Goal: Entertainment & Leisure: Browse casually

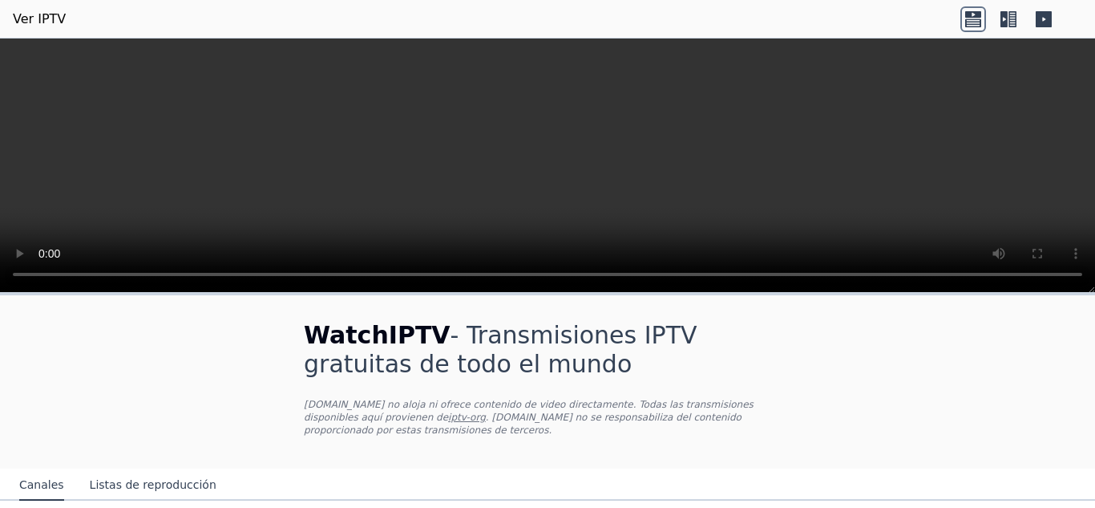
click at [154, 478] on font "Listas de reproducción" at bounding box center [153, 484] width 127 height 13
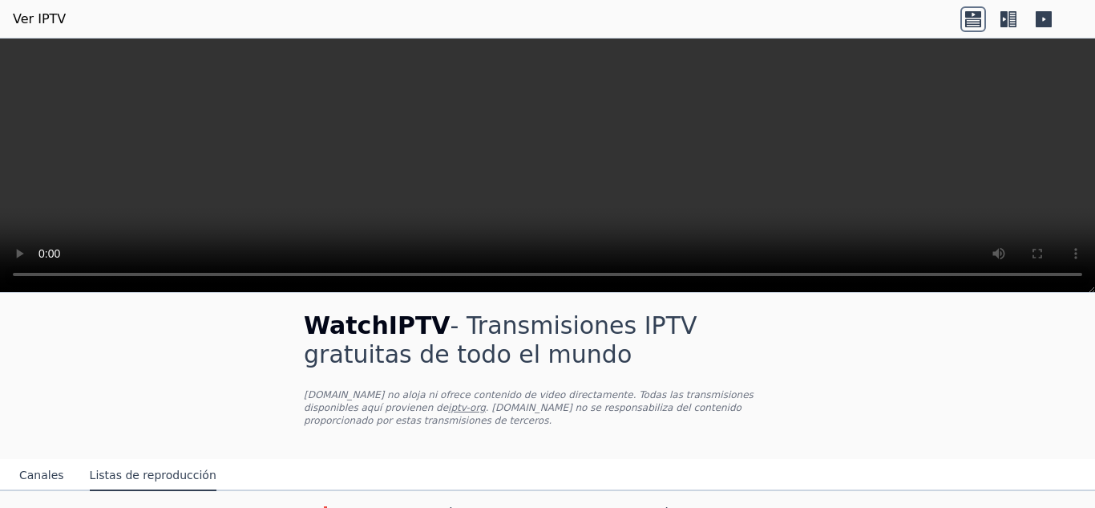
scroll to position [18, 0]
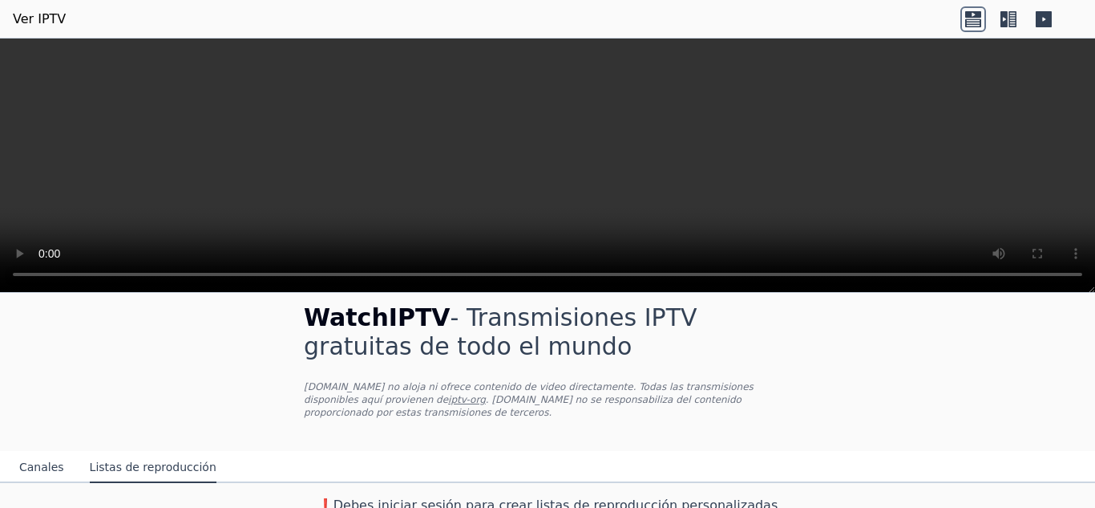
click at [29, 460] on font "Canales" at bounding box center [41, 466] width 45 height 13
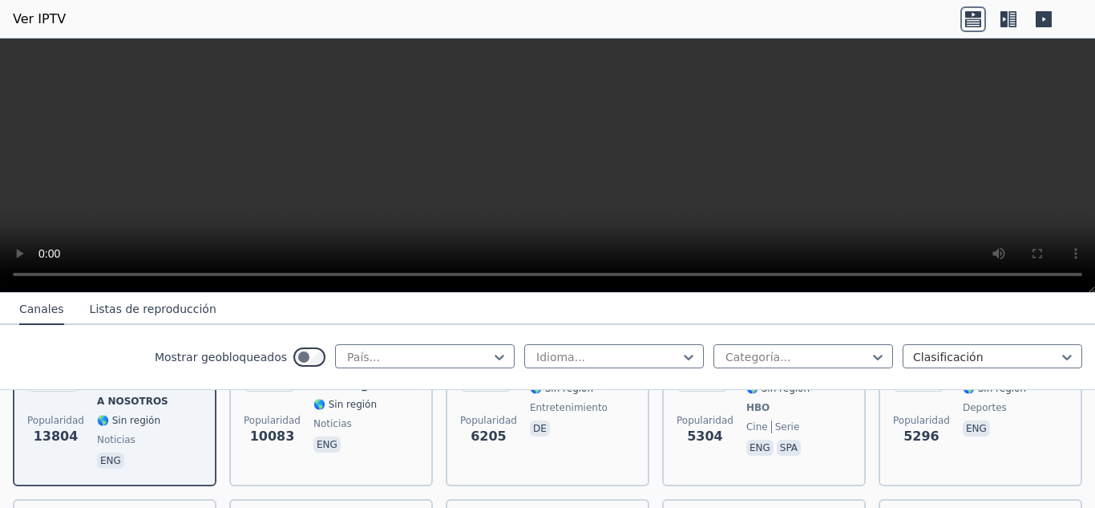
scroll to position [174, 0]
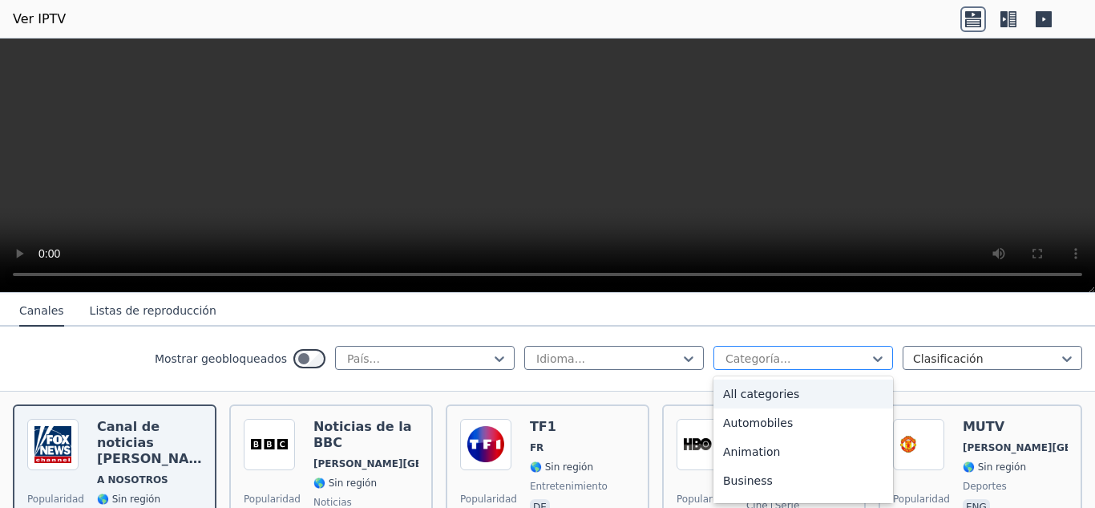
click at [772, 350] on div at bounding box center [797, 358] width 146 height 16
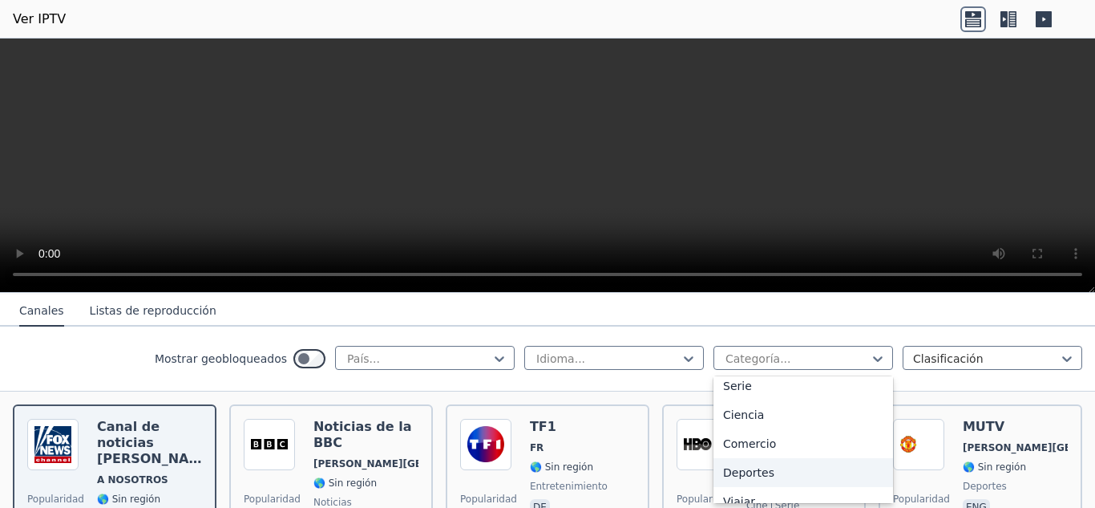
click at [751, 468] on font "Deportes" at bounding box center [748, 472] width 51 height 13
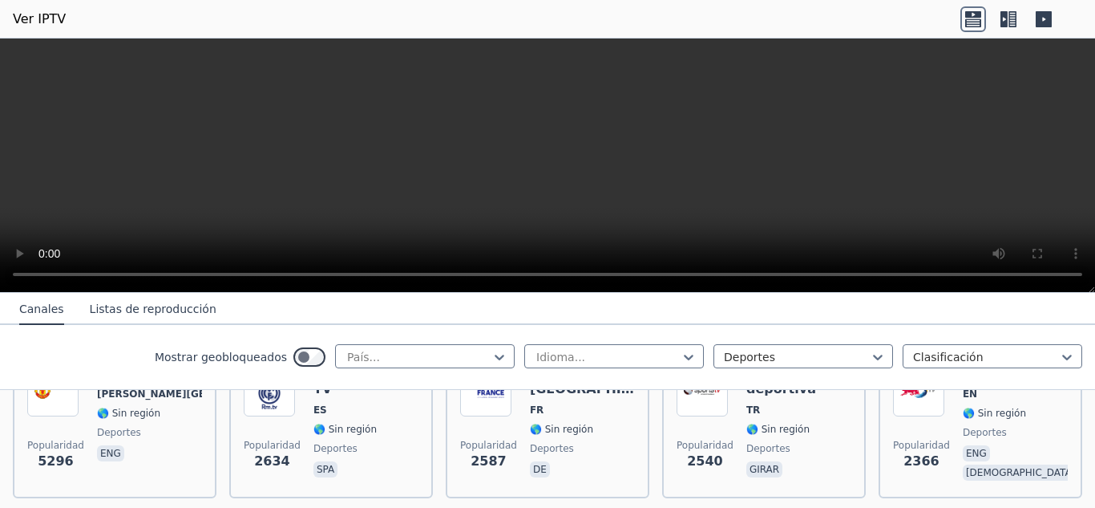
scroll to position [139, 0]
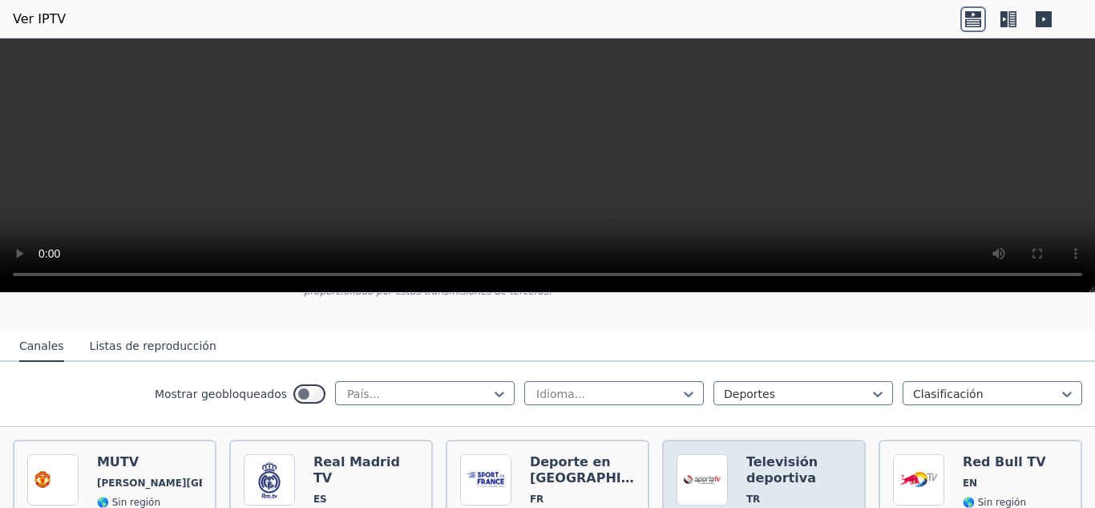
click at [762, 464] on font "Televisión deportiva" at bounding box center [782, 469] width 71 height 31
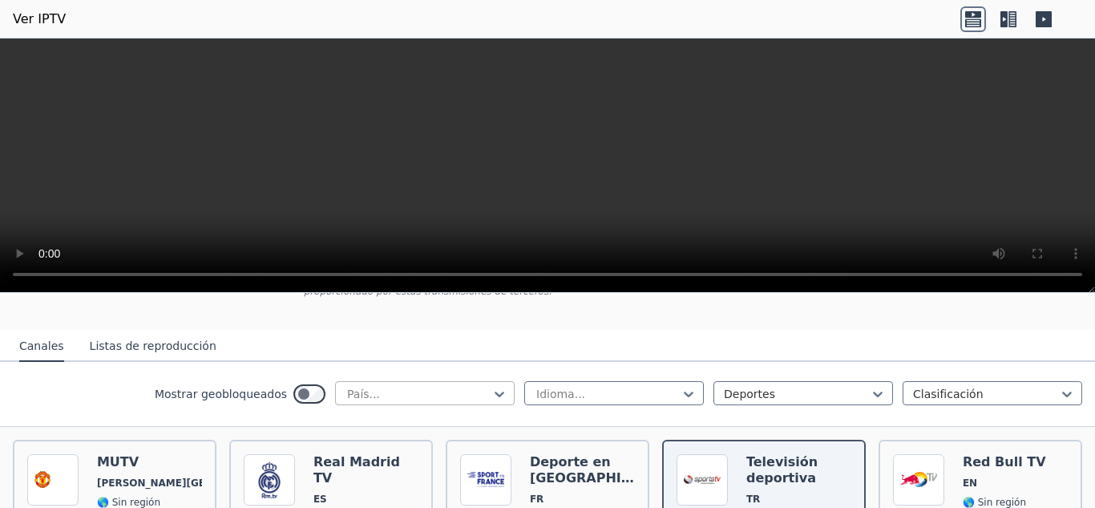
click at [407, 386] on div at bounding box center [419, 394] width 146 height 16
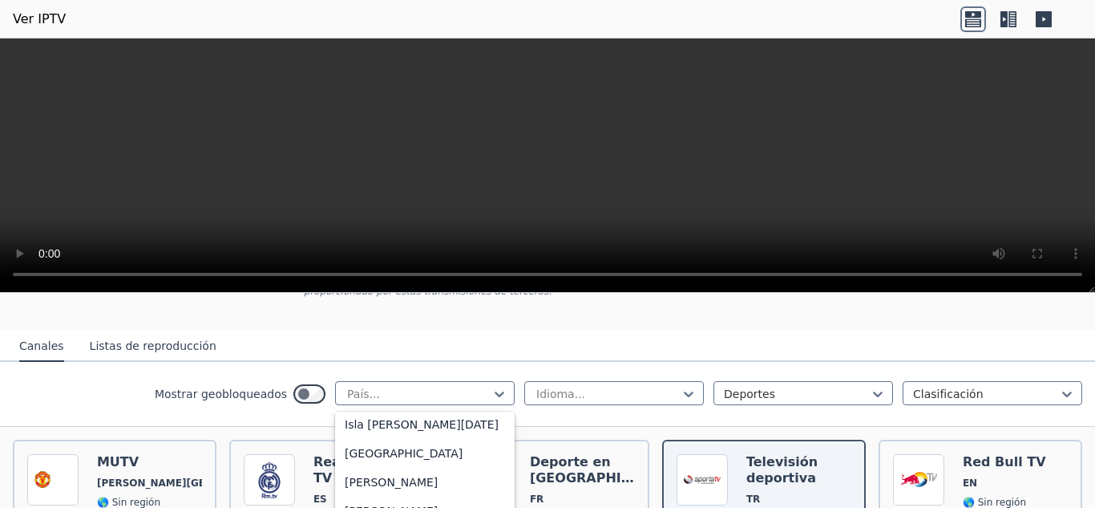
scroll to position [1206, 0]
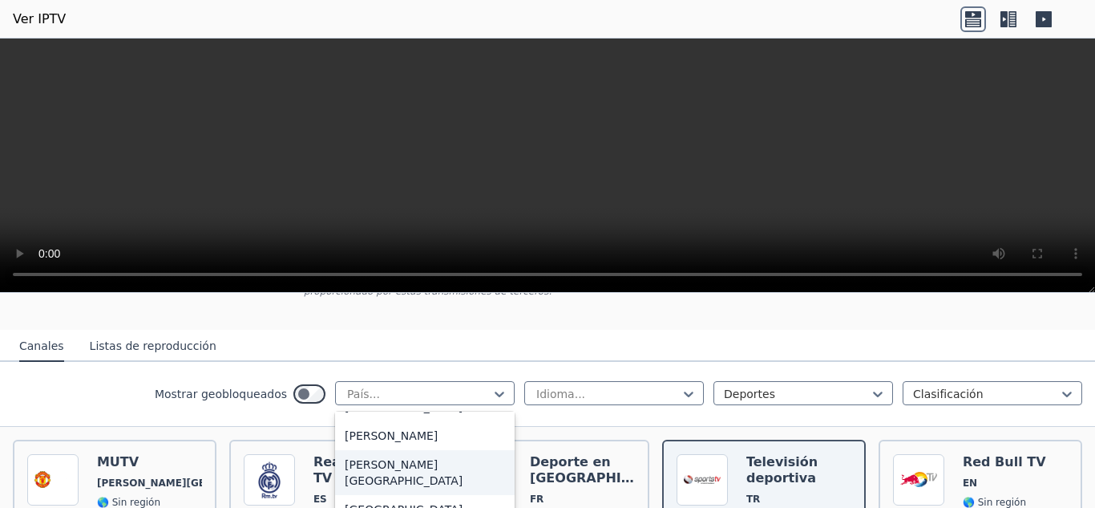
click at [374, 458] on font "[PERSON_NAME][GEOGRAPHIC_DATA]" at bounding box center [404, 472] width 118 height 29
